Goal: Navigation & Orientation: Find specific page/section

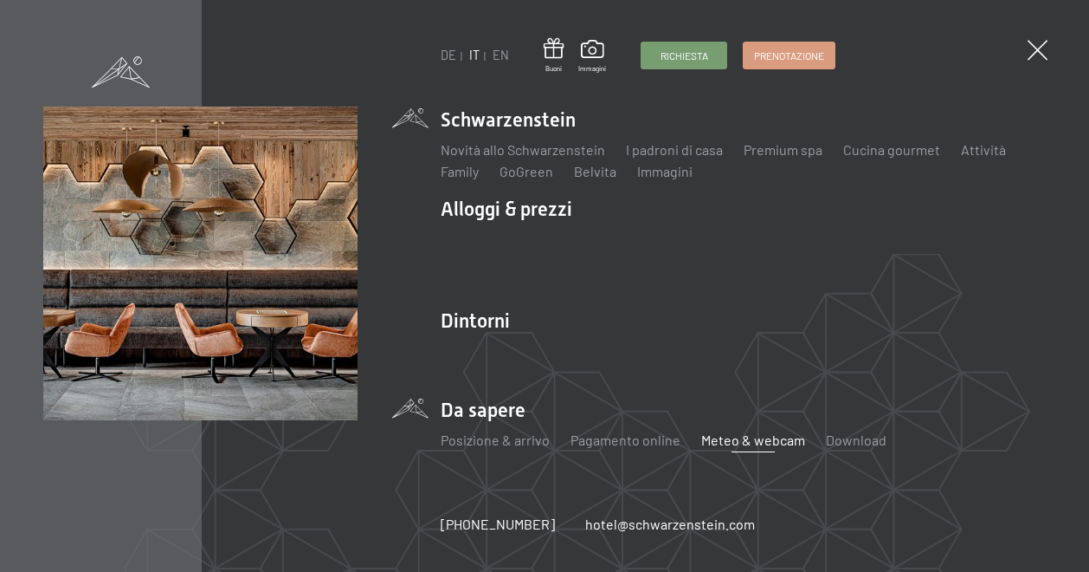
click at [739, 443] on link "Meteo & webcam" at bounding box center [753, 439] width 104 height 16
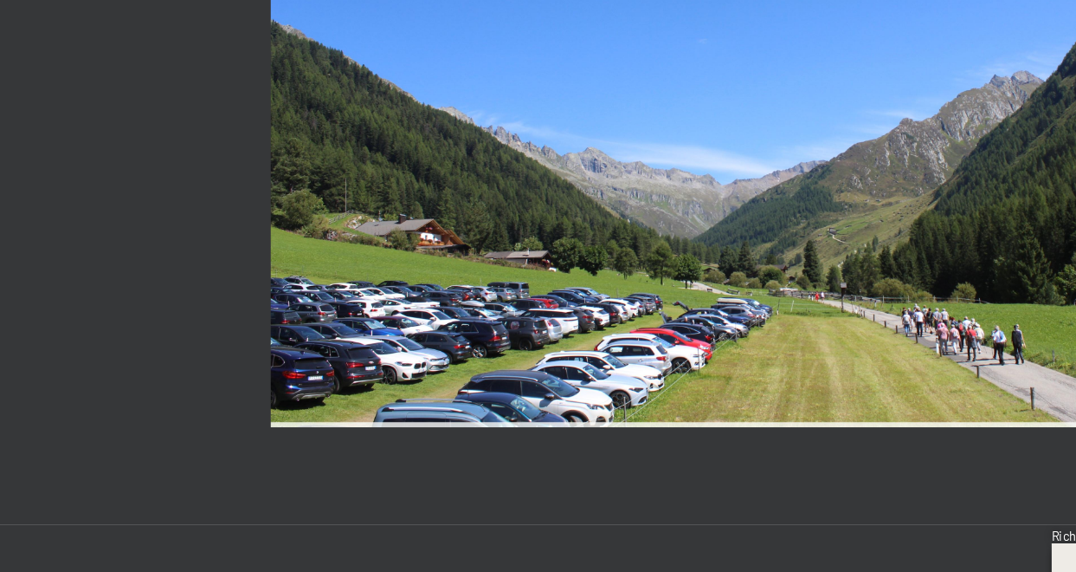
scroll to position [3029, 0]
